Goal: Task Accomplishment & Management: Manage account settings

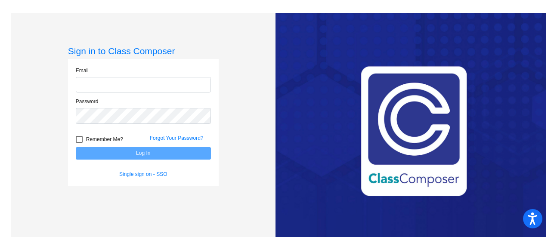
type input "[EMAIL_ADDRESS][DOMAIN_NAME]"
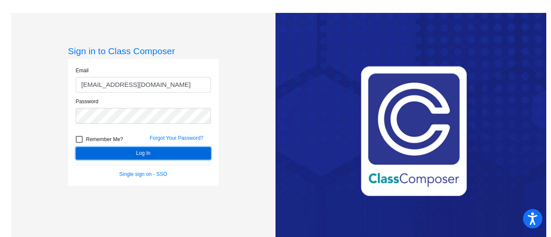
click at [146, 154] on button "Log In" at bounding box center [143, 153] width 135 height 12
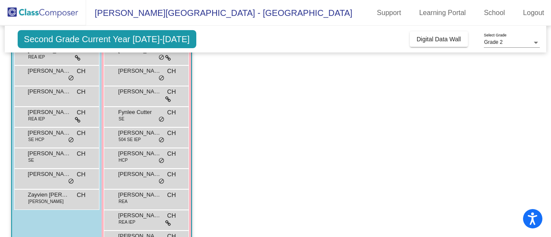
scroll to position [95, 0]
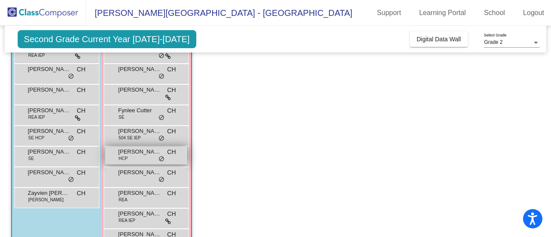
click at [137, 156] on span "[PERSON_NAME]" at bounding box center [139, 152] width 43 height 9
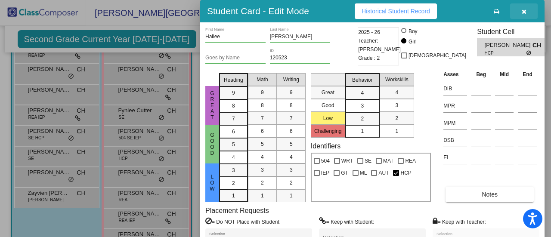
click at [526, 12] on icon "button" at bounding box center [524, 12] width 5 height 6
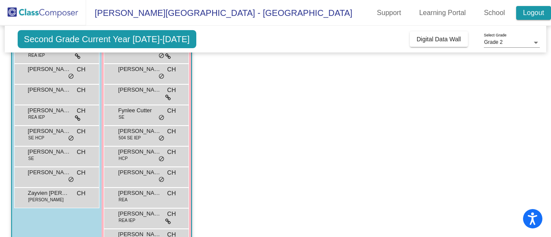
click at [536, 11] on link "Logout" at bounding box center [534, 13] width 35 height 14
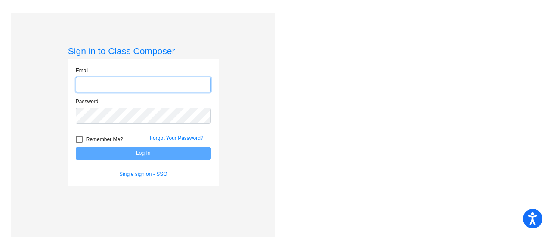
type input "[EMAIL_ADDRESS][DOMAIN_NAME]"
